Goal: Navigation & Orientation: Find specific page/section

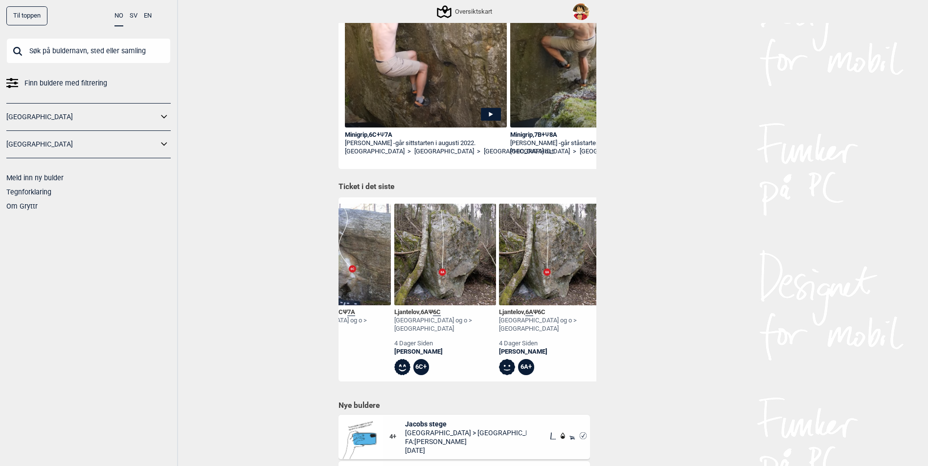
scroll to position [0, 8781]
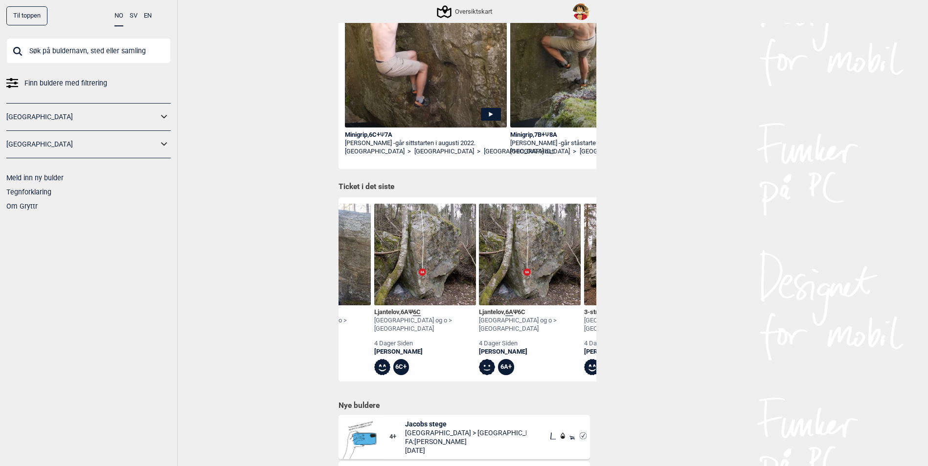
click at [400, 313] on div "Ljantelov , 6A Ψ 6C" at bounding box center [425, 313] width 102 height 8
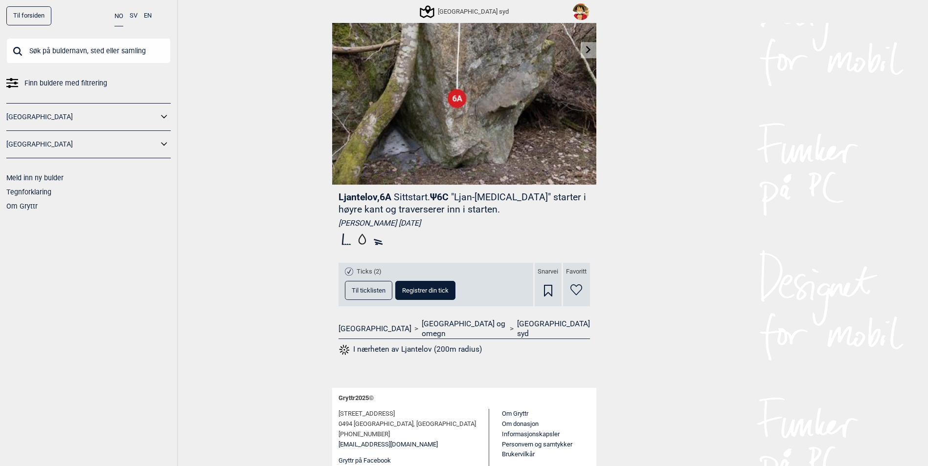
scroll to position [135, 0]
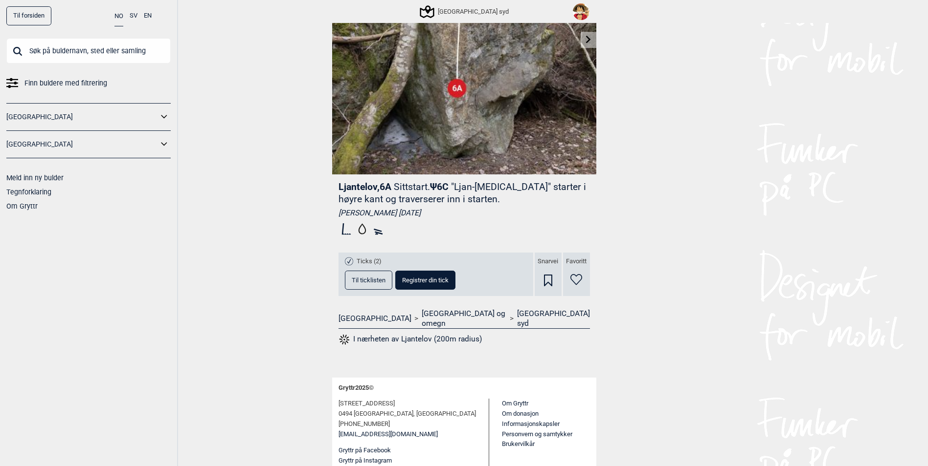
click at [372, 285] on button "Til ticklisten" at bounding box center [368, 280] width 47 height 19
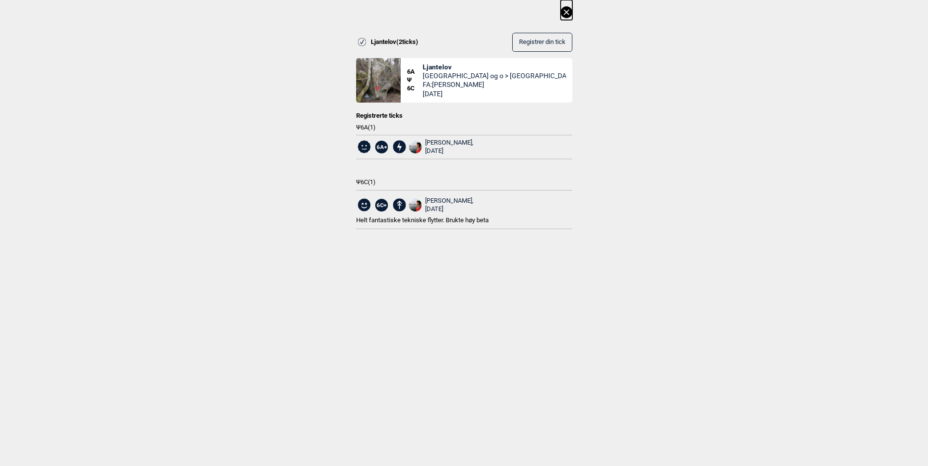
click at [446, 139] on div "Roman Kisler, 2025.10.09" at bounding box center [449, 147] width 48 height 17
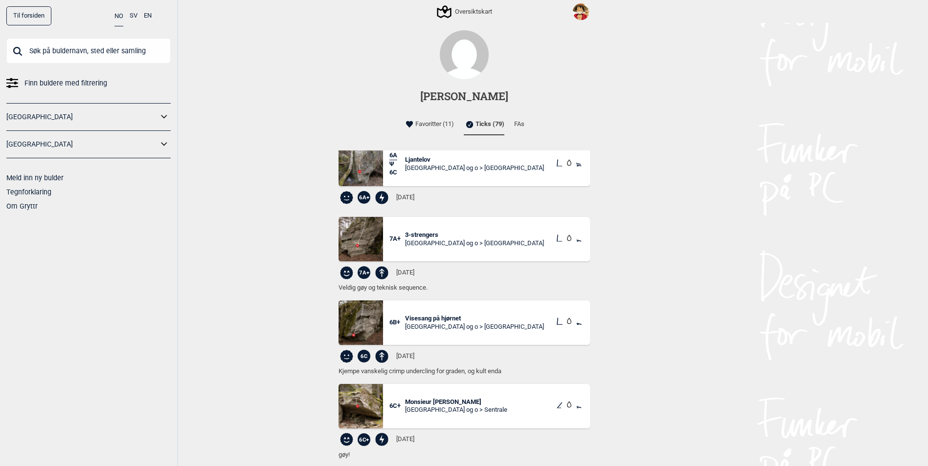
scroll to position [98, 0]
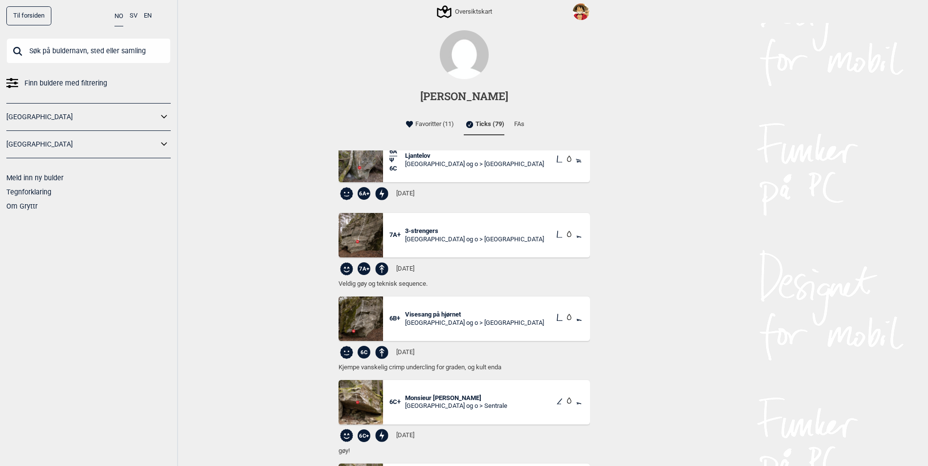
click at [426, 233] on span "3-strengers" at bounding box center [474, 231] width 139 height 8
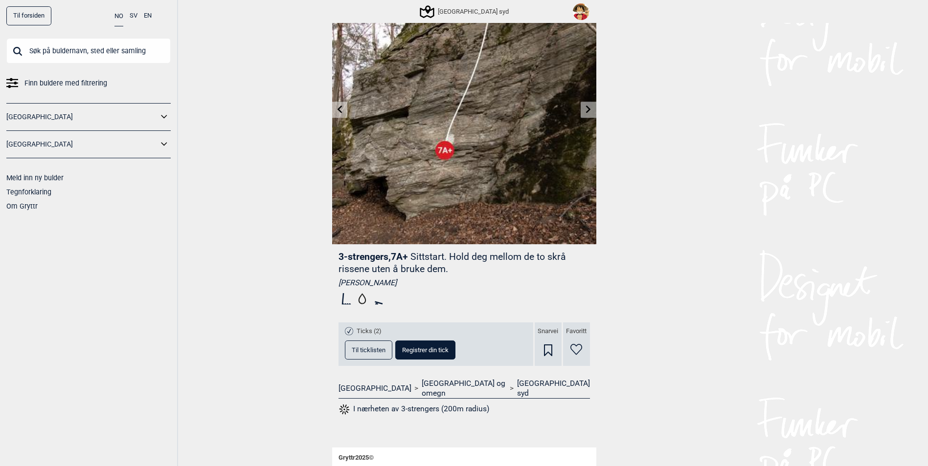
scroll to position [135, 0]
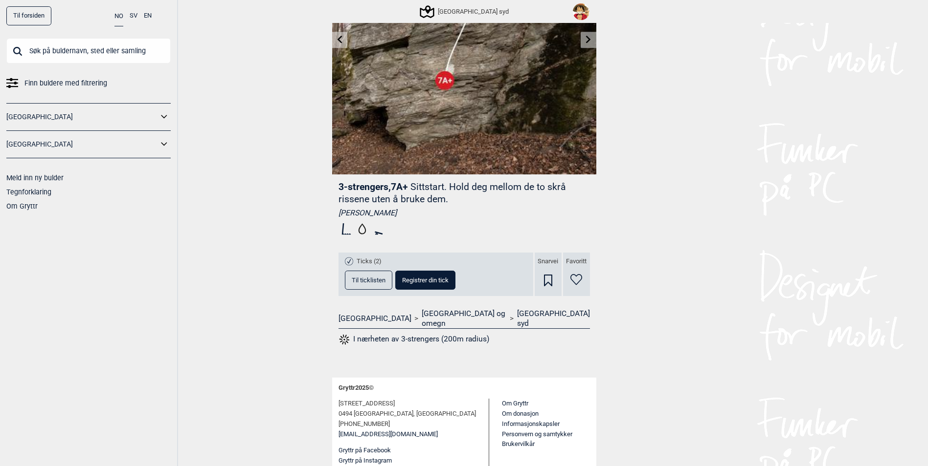
click at [366, 277] on span "Til ticklisten" at bounding box center [369, 280] width 34 height 6
